Goal: Task Accomplishment & Management: Use online tool/utility

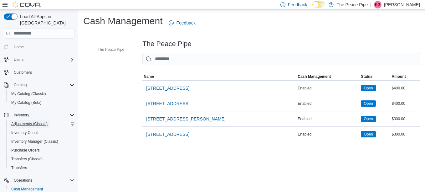
click at [32, 121] on span "Adjustments (Classic)" at bounding box center [29, 123] width 36 height 5
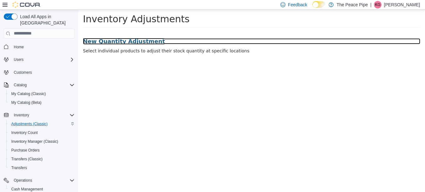
click at [127, 44] on h3 "New Quantity Adjustment" at bounding box center [252, 41] width 338 height 6
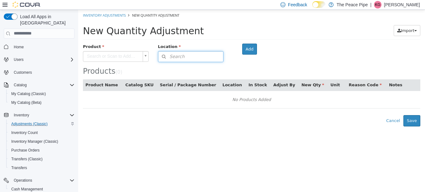
click at [173, 59] on button "Search" at bounding box center [191, 56] width 66 height 11
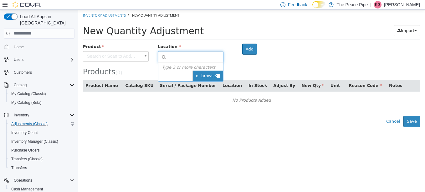
click at [214, 75] on span "or browse" at bounding box center [208, 75] width 31 height 11
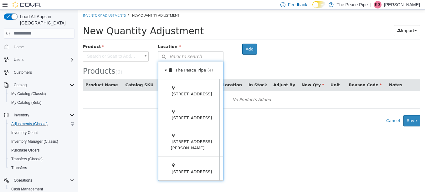
click at [227, 90] on icon at bounding box center [229, 91] width 5 height 6
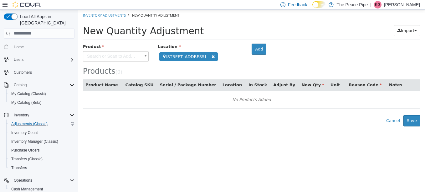
click at [120, 56] on body "**********" at bounding box center [251, 67] width 347 height 116
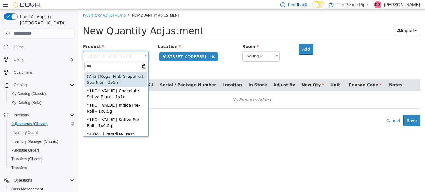
type input "****"
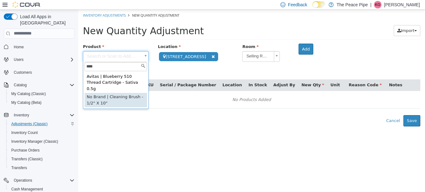
type input "**********"
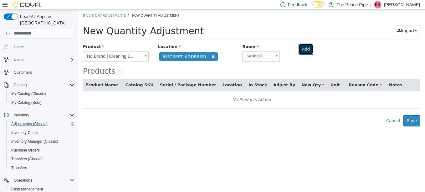
click at [299, 49] on button "Add" at bounding box center [306, 48] width 15 height 11
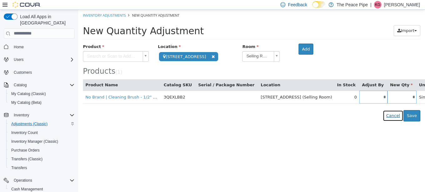
click at [399, 113] on button "Cancel" at bounding box center [393, 115] width 21 height 11
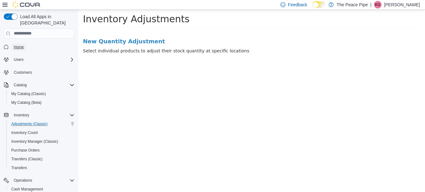
click at [17, 44] on span "Home" at bounding box center [19, 46] width 10 height 5
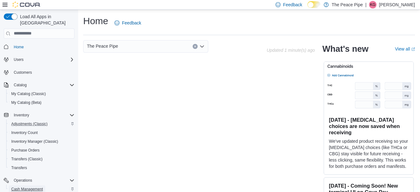
click at [23, 186] on span "Cash Management" at bounding box center [27, 188] width 32 height 5
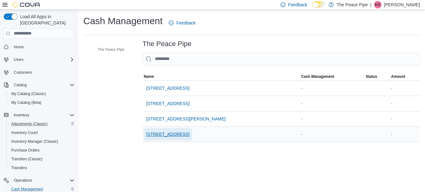
click at [163, 134] on span "[STREET_ADDRESS]" at bounding box center [167, 134] width 43 height 6
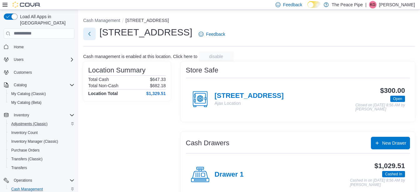
click at [89, 35] on button "Next" at bounding box center [89, 34] width 13 height 13
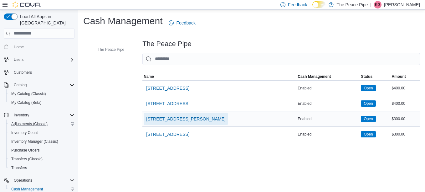
click at [158, 120] on span "[STREET_ADDRESS][PERSON_NAME]" at bounding box center [186, 119] width 80 height 6
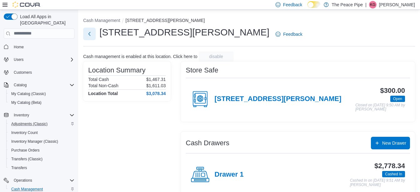
click at [89, 32] on button "Next" at bounding box center [89, 34] width 13 height 13
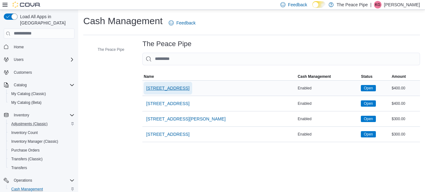
click at [157, 88] on span "[STREET_ADDRESS]" at bounding box center [167, 88] width 43 height 6
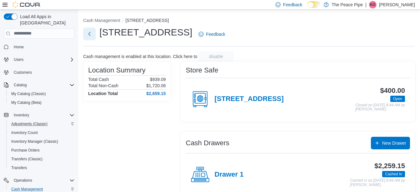
click at [86, 37] on button "Next" at bounding box center [89, 34] width 13 height 13
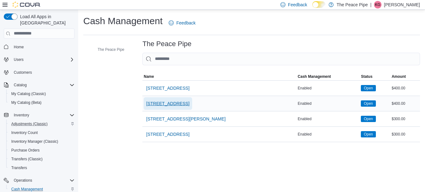
click at [162, 106] on span "[STREET_ADDRESS]" at bounding box center [167, 103] width 43 height 6
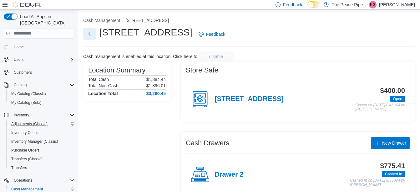
click at [87, 38] on button "Next" at bounding box center [89, 34] width 13 height 13
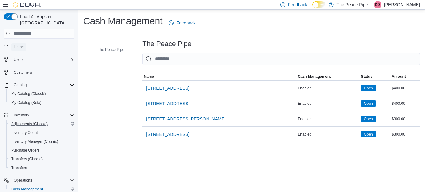
click at [15, 44] on span "Home" at bounding box center [19, 47] width 10 height 8
